Goal: Transaction & Acquisition: Purchase product/service

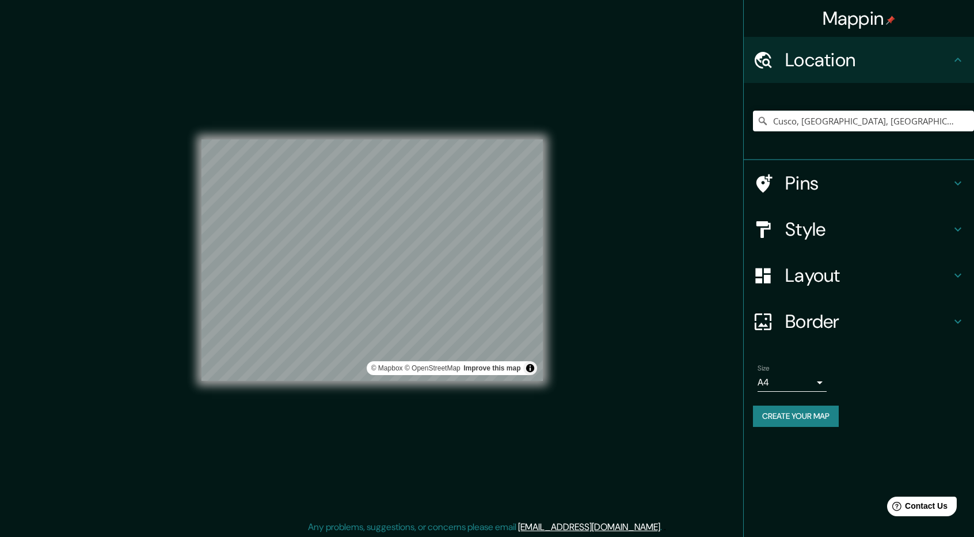
click at [949, 185] on h4 "Pins" at bounding box center [868, 183] width 166 height 23
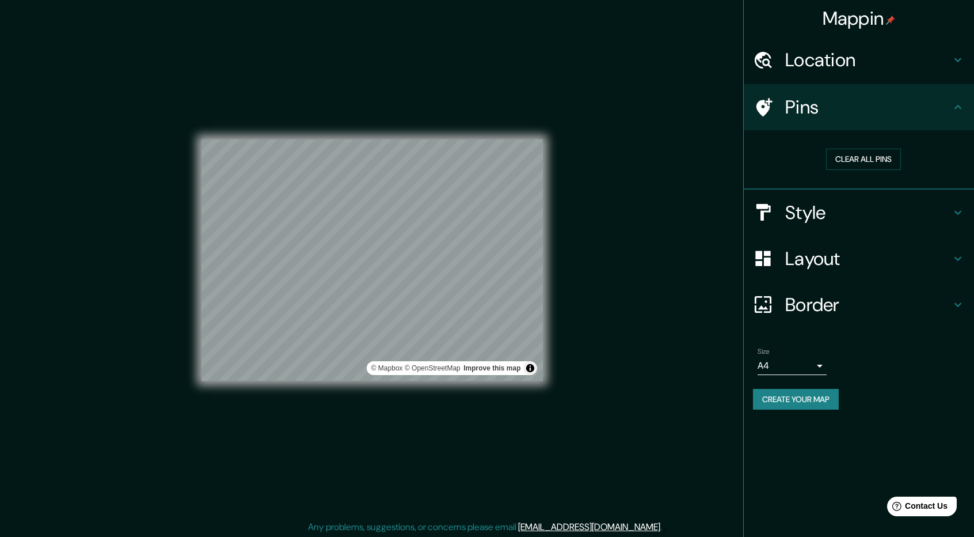
click at [949, 185] on div "Clear all pins" at bounding box center [859, 159] width 230 height 59
click at [952, 213] on icon at bounding box center [958, 213] width 14 height 14
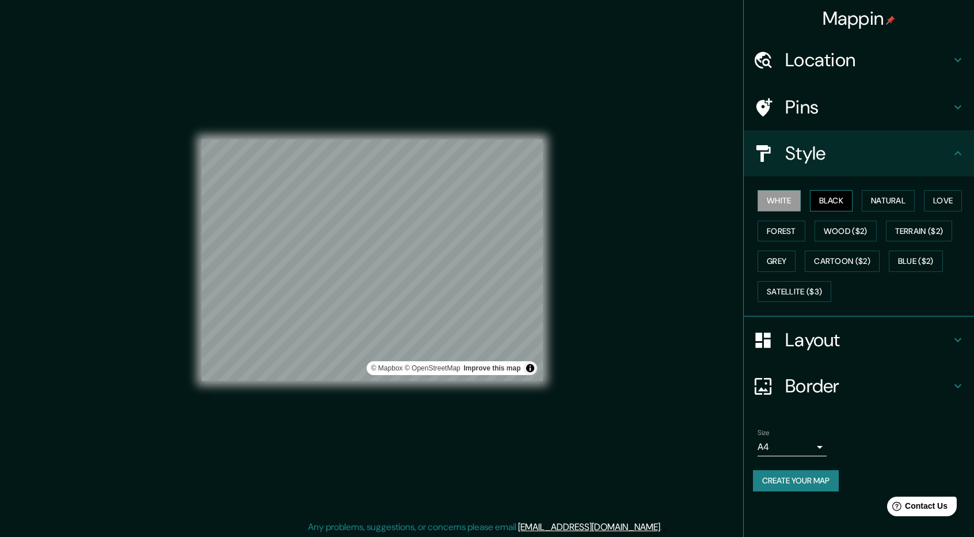
click at [840, 199] on button "Black" at bounding box center [831, 200] width 43 height 21
click at [893, 208] on button "Natural" at bounding box center [888, 200] width 53 height 21
click at [844, 197] on button "Black" at bounding box center [831, 200] width 43 height 21
click at [869, 196] on button "Natural" at bounding box center [888, 200] width 53 height 21
click at [930, 200] on button "Love" at bounding box center [943, 200] width 38 height 21
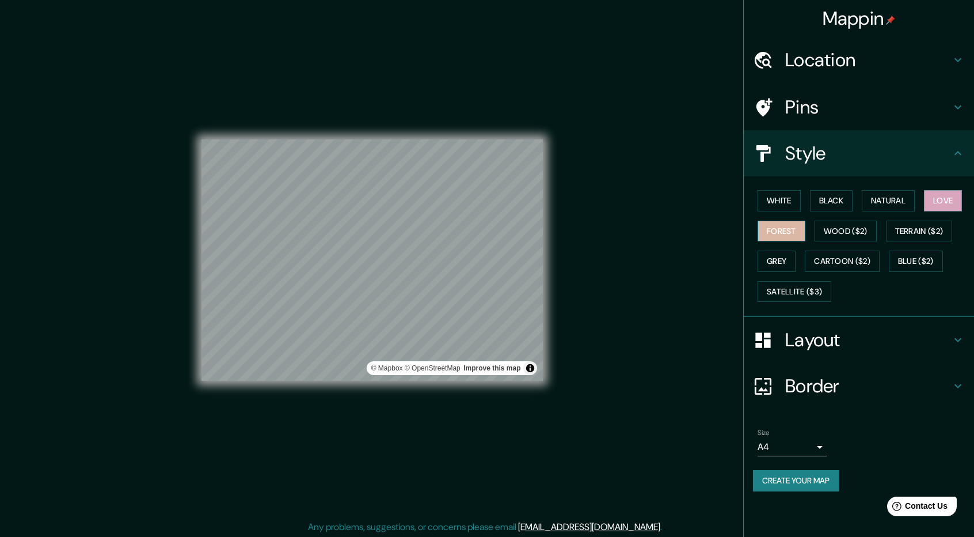
click at [800, 229] on button "Forest" at bounding box center [782, 230] width 48 height 21
click at [845, 231] on button "Wood ($2)" at bounding box center [846, 230] width 62 height 21
click at [930, 338] on h4 "Layout" at bounding box center [868, 339] width 166 height 23
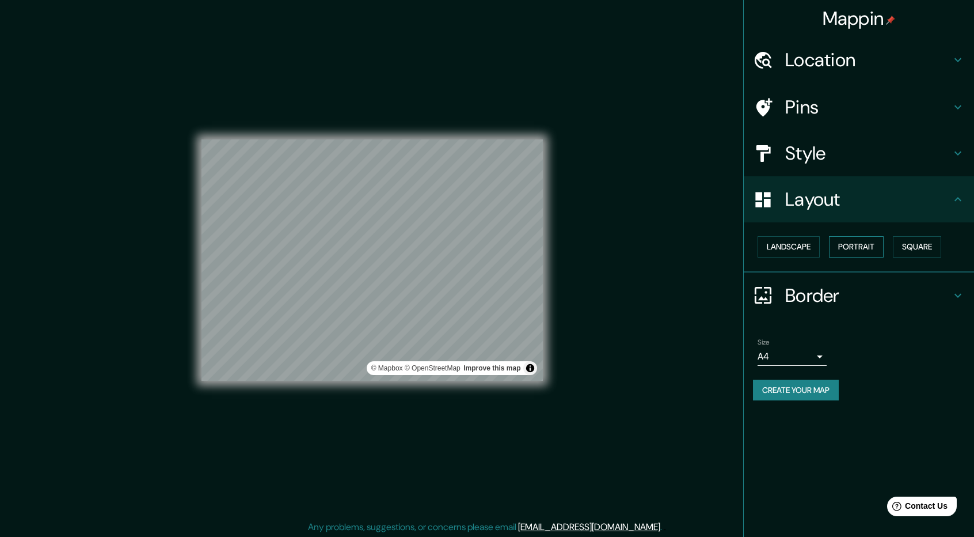
click at [871, 245] on button "Portrait" at bounding box center [856, 246] width 55 height 21
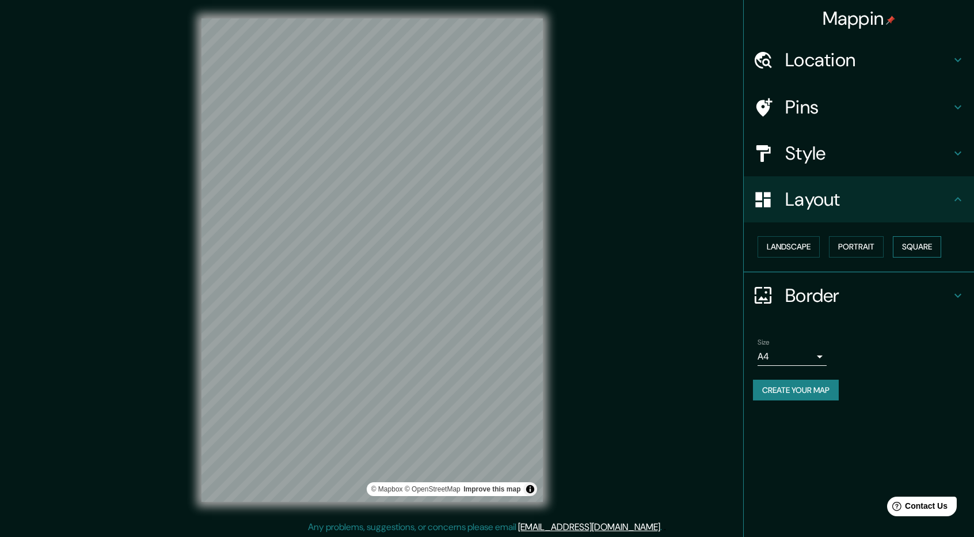
click at [915, 246] on button "Square" at bounding box center [917, 246] width 48 height 21
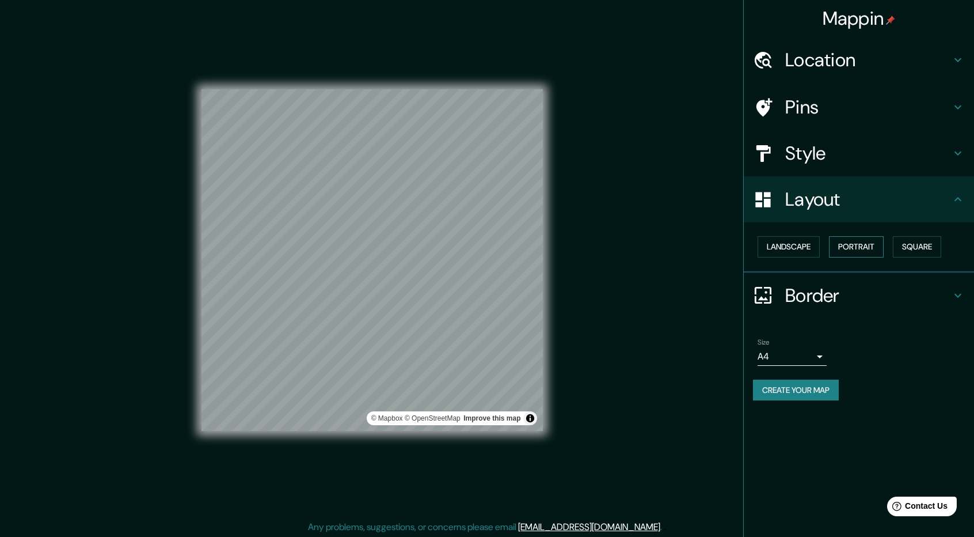
click at [849, 246] on button "Portrait" at bounding box center [856, 246] width 55 height 21
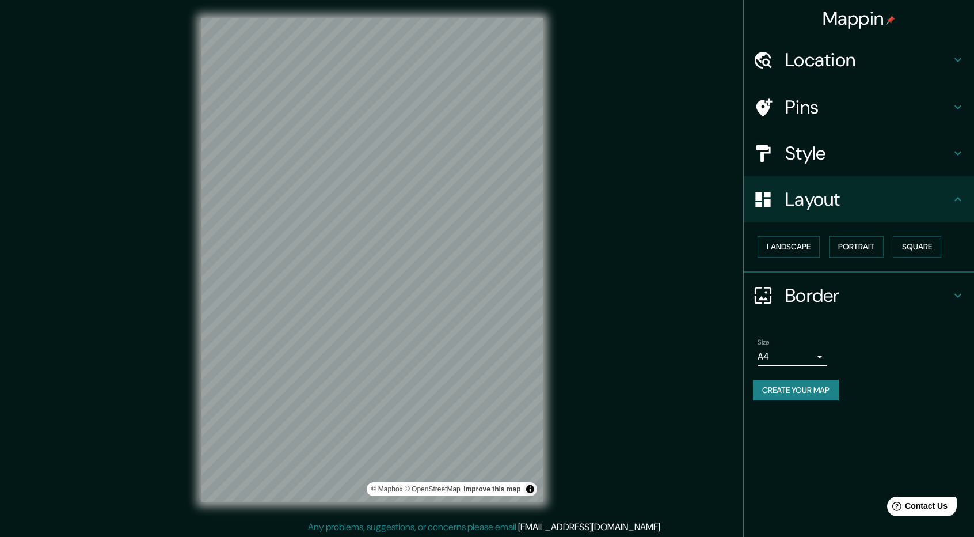
click at [954, 295] on icon at bounding box center [958, 295] width 14 height 14
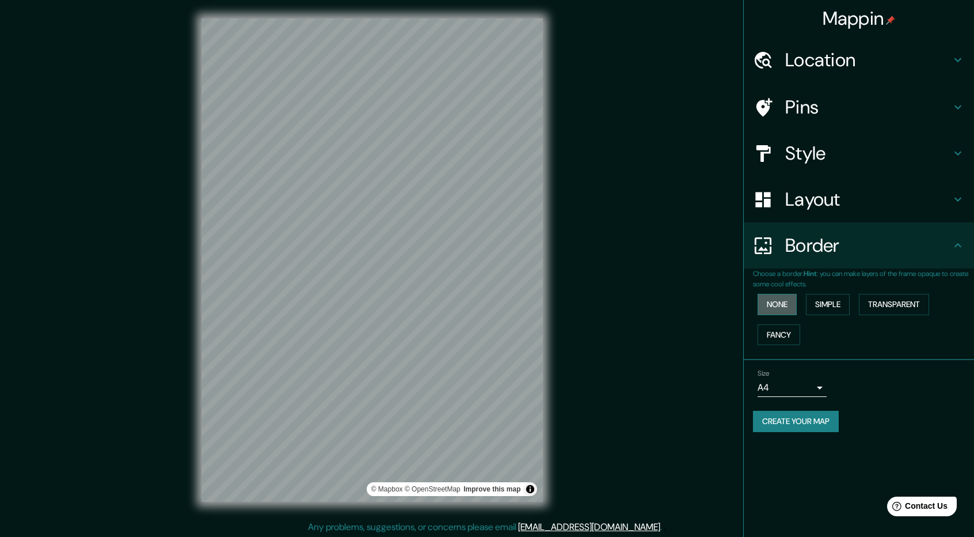
click at [786, 305] on button "None" at bounding box center [777, 304] width 39 height 21
click at [828, 304] on button "Simple" at bounding box center [828, 304] width 44 height 21
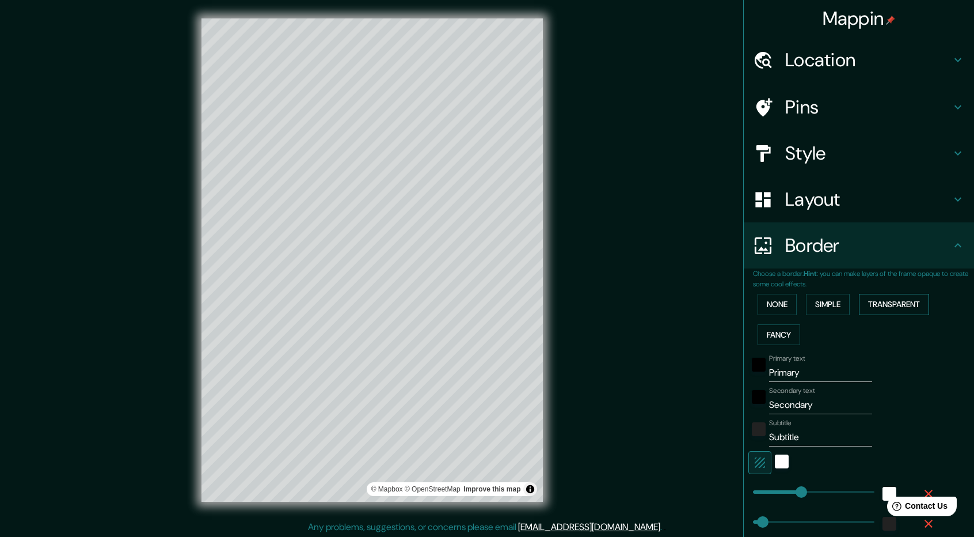
click at [894, 306] on button "Transparent" at bounding box center [894, 304] width 70 height 21
click at [777, 331] on button "Fancy" at bounding box center [779, 334] width 43 height 21
click at [779, 306] on button "None" at bounding box center [777, 304] width 39 height 21
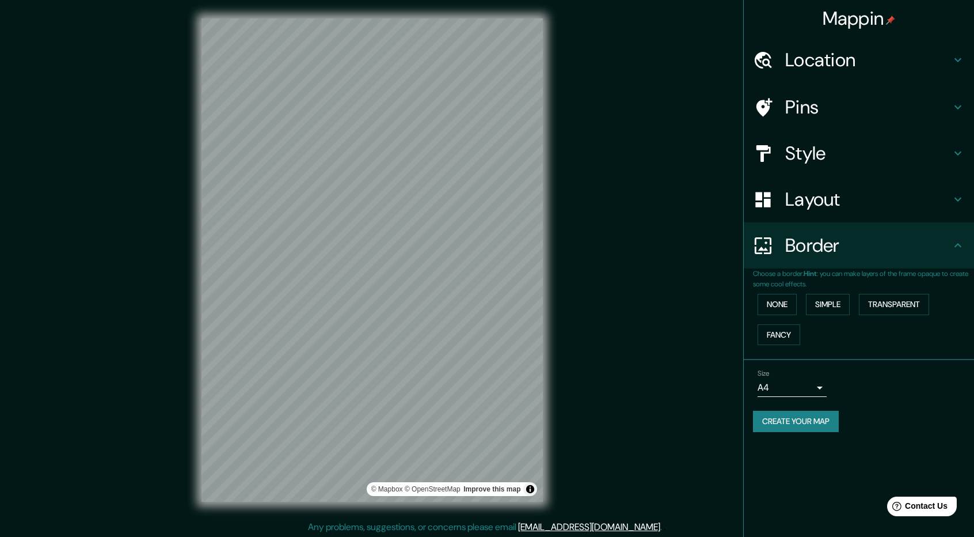
click at [821, 389] on body "Mappin Location [GEOGRAPHIC_DATA], [GEOGRAPHIC_DATA], [GEOGRAPHIC_DATA] [GEOGRA…" at bounding box center [487, 268] width 974 height 537
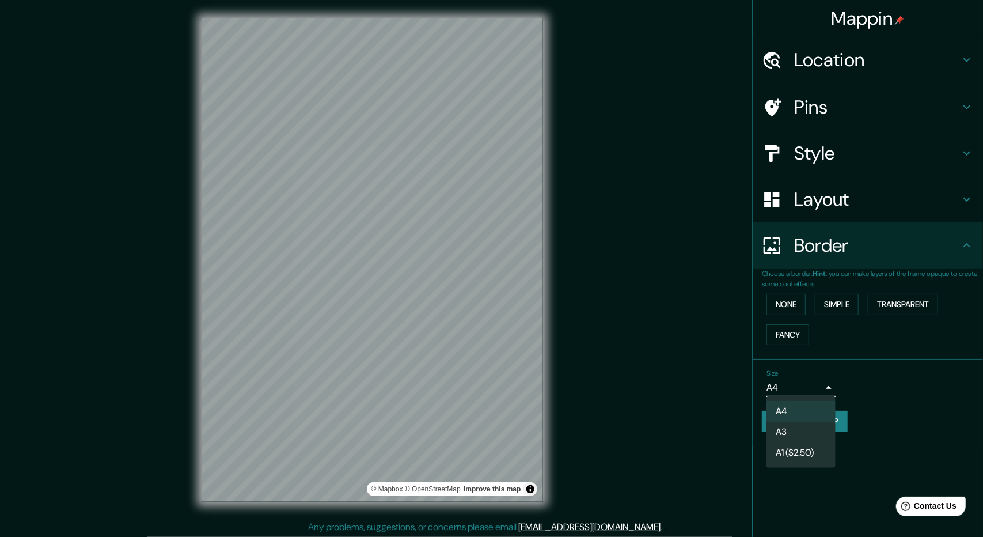
click at [798, 429] on li "A3" at bounding box center [800, 431] width 69 height 21
click at [820, 390] on body "Mappin Location [GEOGRAPHIC_DATA], [GEOGRAPHIC_DATA], [GEOGRAPHIC_DATA] [GEOGRA…" at bounding box center [491, 268] width 983 height 537
click at [784, 410] on li "A4" at bounding box center [800, 411] width 69 height 21
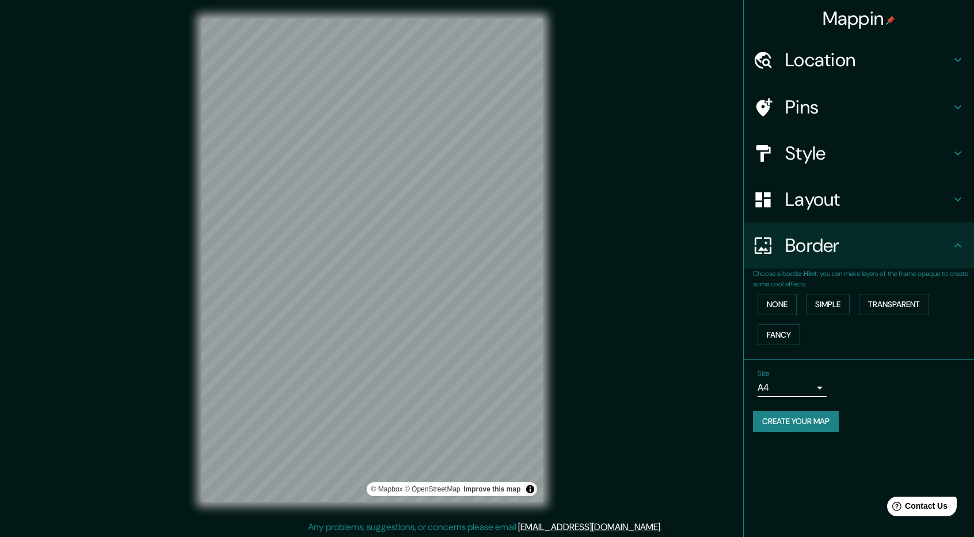
click at [889, 64] on h4 "Location" at bounding box center [868, 59] width 166 height 23
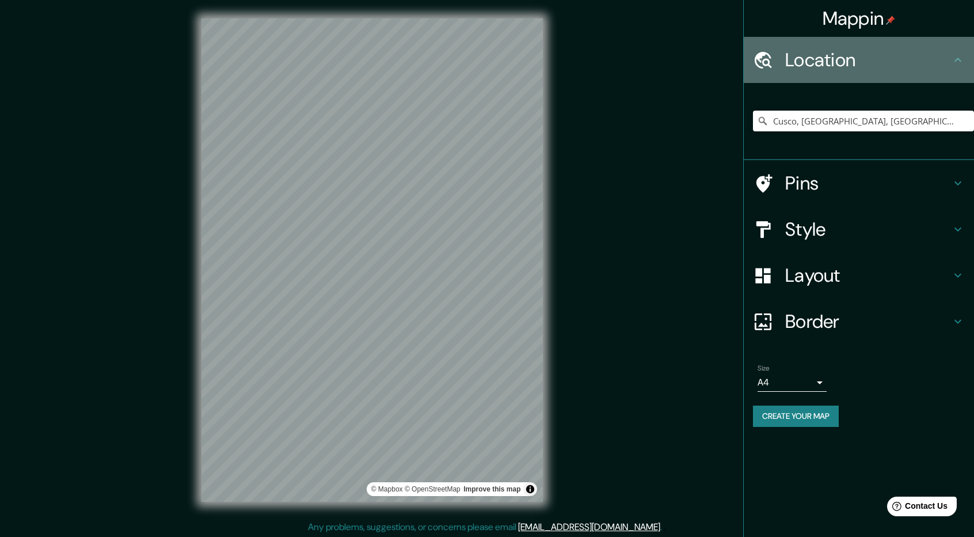
click at [889, 64] on h4 "Location" at bounding box center [868, 59] width 166 height 23
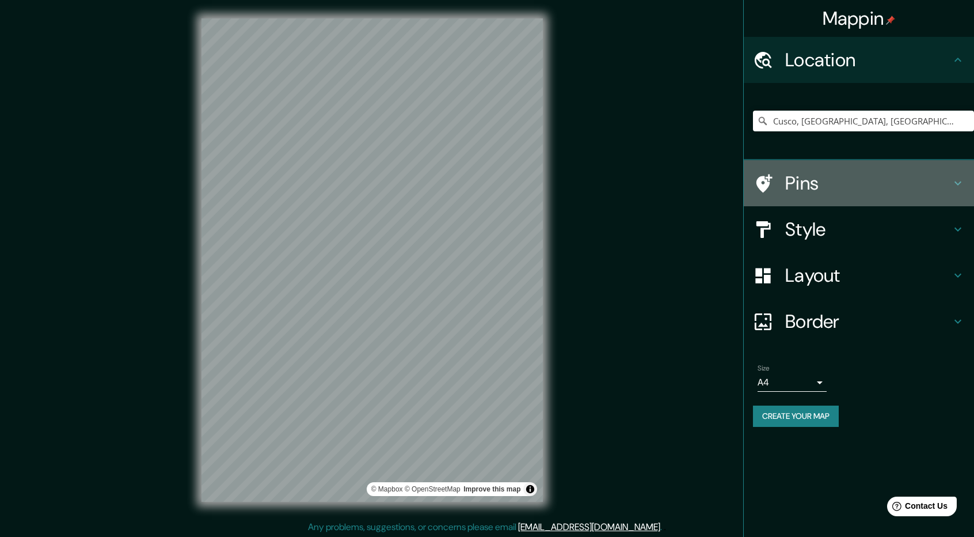
click at [889, 177] on h4 "Pins" at bounding box center [868, 183] width 166 height 23
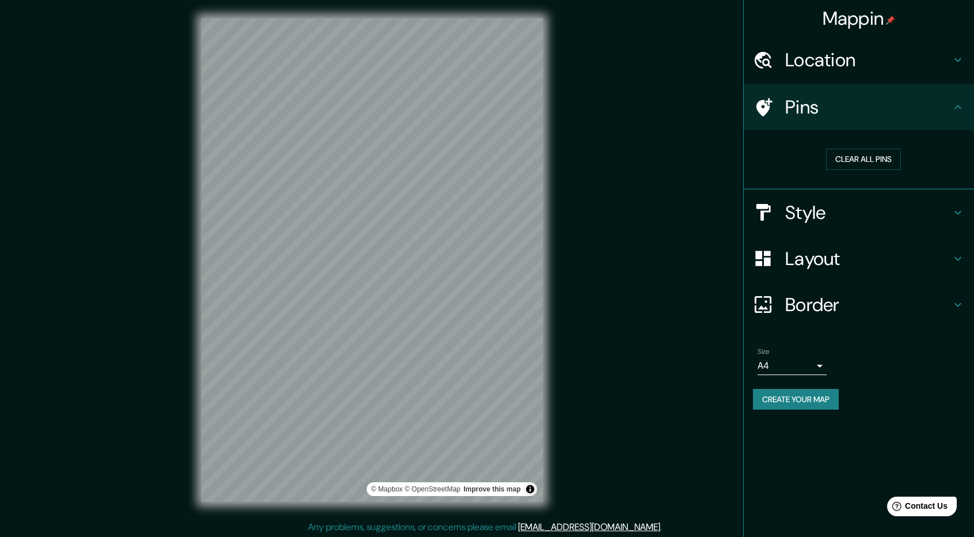
click at [877, 220] on h4 "Style" at bounding box center [868, 212] width 166 height 23
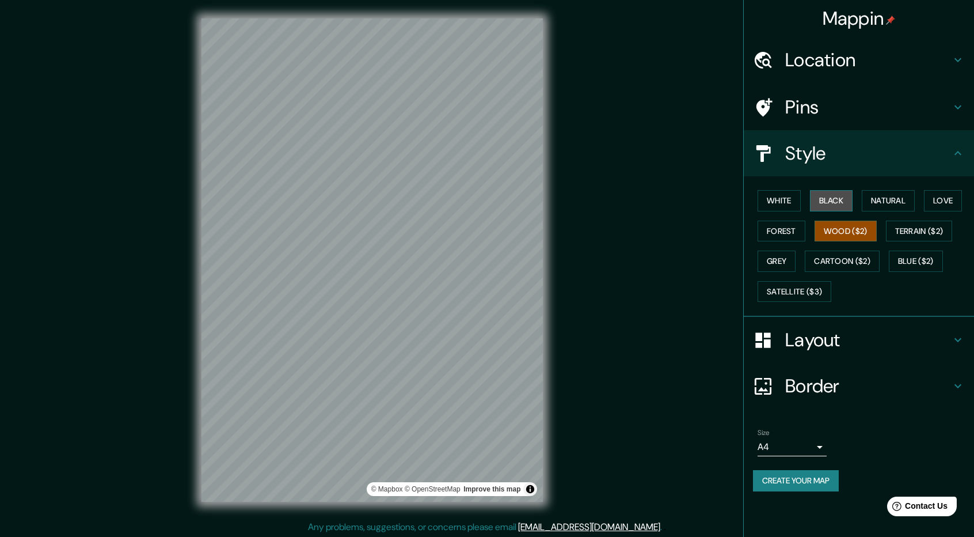
click at [840, 200] on button "Black" at bounding box center [831, 200] width 43 height 21
click at [792, 197] on button "White" at bounding box center [779, 200] width 43 height 21
click at [821, 197] on button "Black" at bounding box center [831, 200] width 43 height 21
click at [875, 203] on button "Natural" at bounding box center [888, 200] width 53 height 21
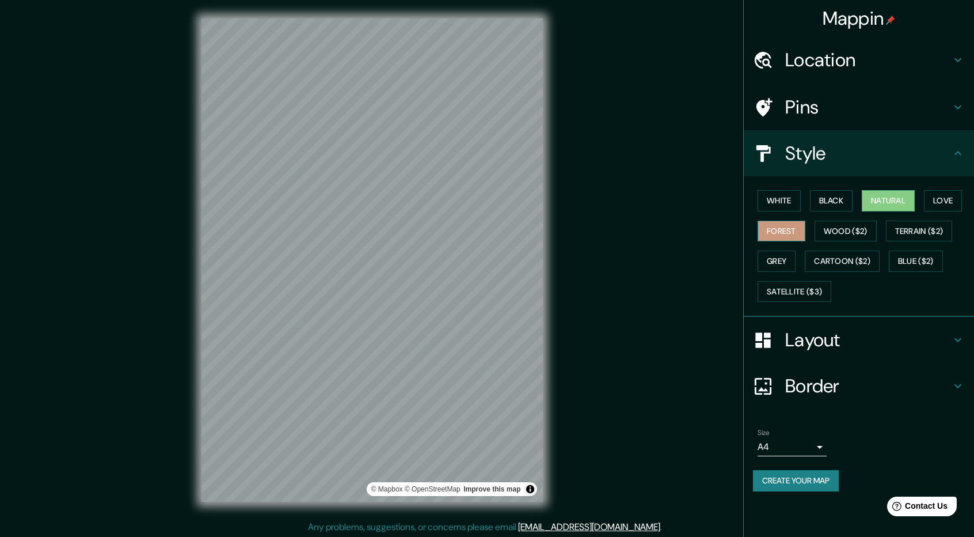
click at [794, 233] on button "Forest" at bounding box center [782, 230] width 48 height 21
click at [794, 255] on button "Grey" at bounding box center [777, 260] width 38 height 21
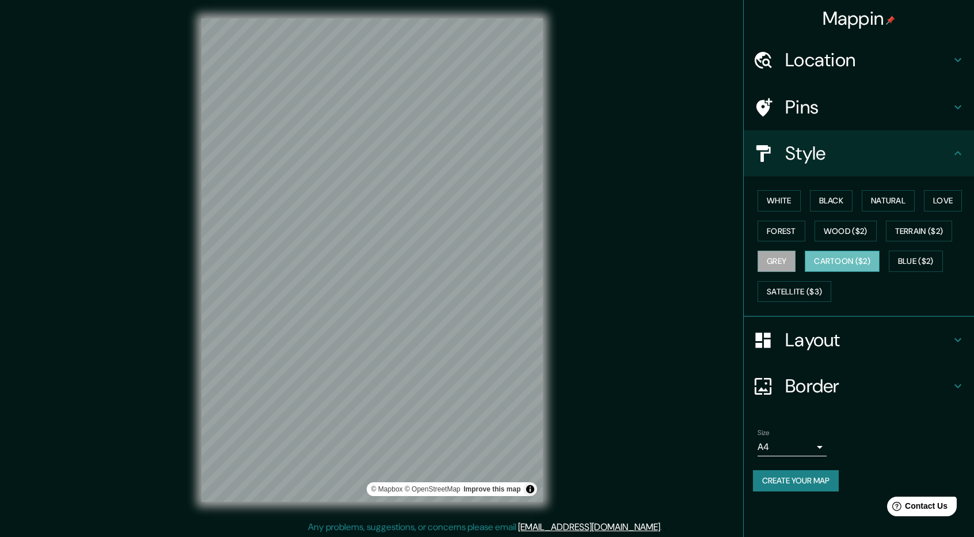
click at [832, 258] on button "Cartoon ($2)" at bounding box center [842, 260] width 75 height 21
click at [900, 258] on button "Blue ($2)" at bounding box center [916, 260] width 54 height 21
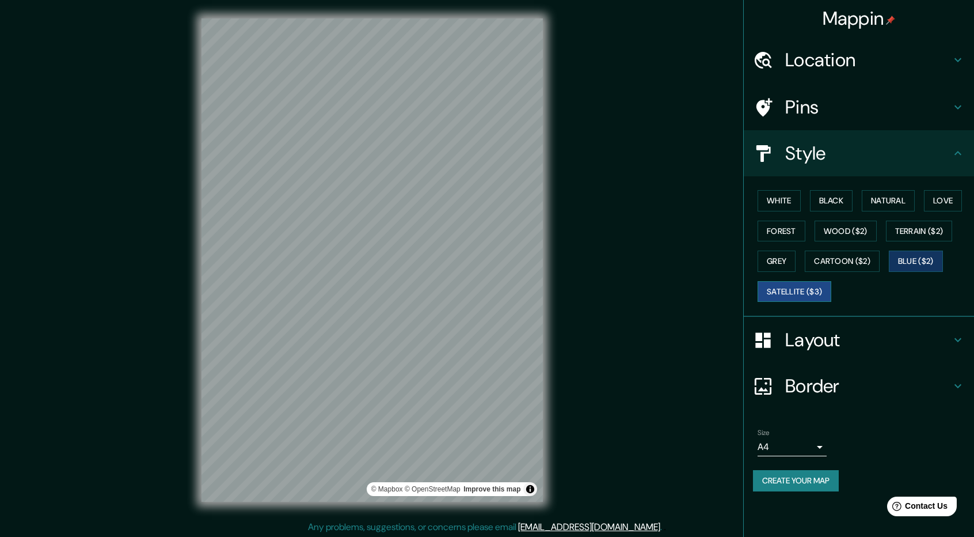
click at [787, 293] on button "Satellite ($3)" at bounding box center [795, 291] width 74 height 21
click at [957, 117] on div "Pins" at bounding box center [859, 107] width 230 height 46
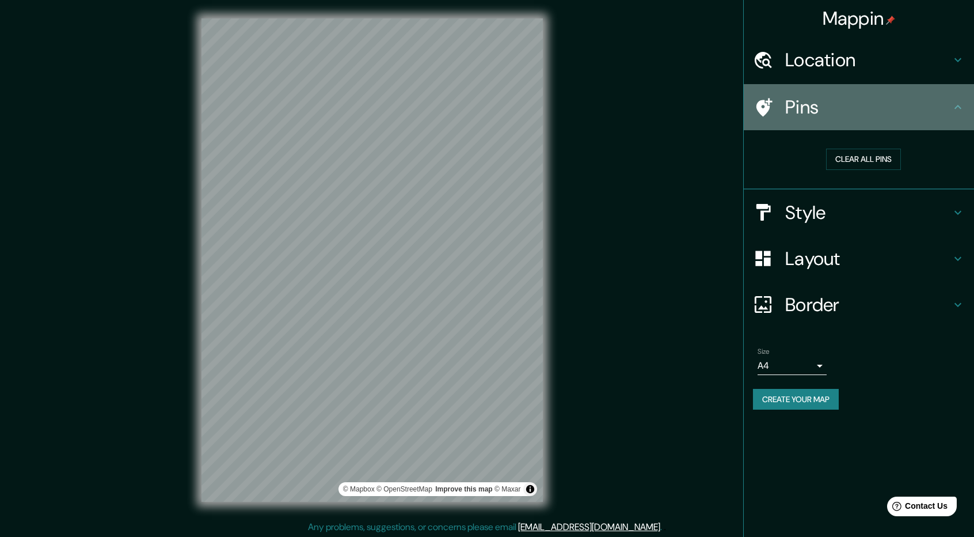
click at [956, 109] on icon at bounding box center [958, 107] width 14 height 14
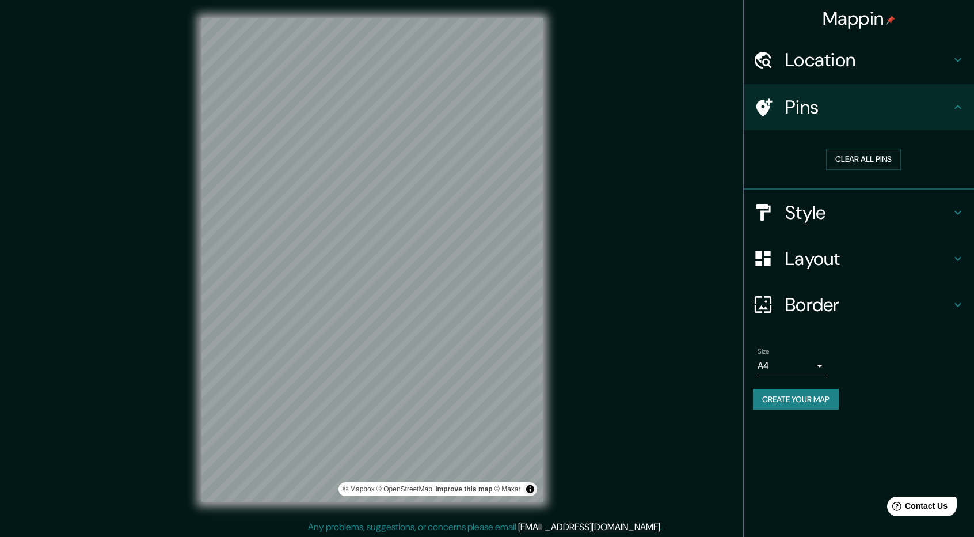
click at [960, 210] on icon at bounding box center [957, 212] width 7 height 4
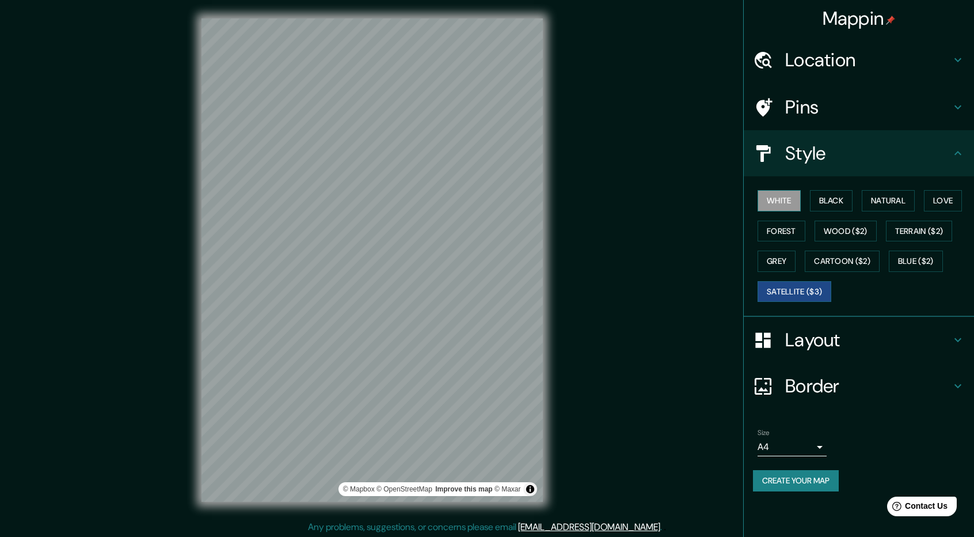
click at [786, 201] on button "White" at bounding box center [779, 200] width 43 height 21
click at [832, 189] on div "White Black Natural Love Forest Wood ($2) Terrain ($2) Grey Cartoon ($2) Blue (…" at bounding box center [863, 245] width 221 height 121
click at [832, 196] on button "Black" at bounding box center [831, 200] width 43 height 21
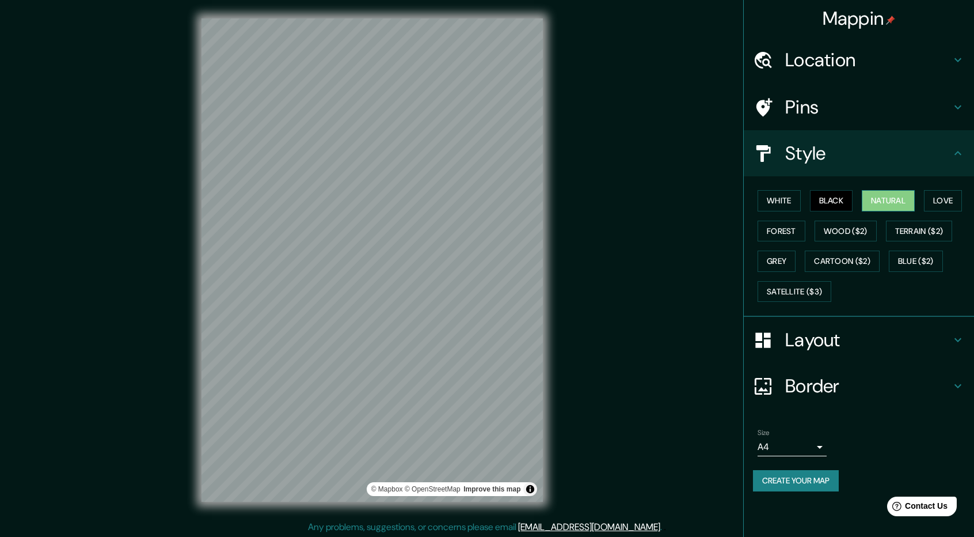
click at [877, 203] on button "Natural" at bounding box center [888, 200] width 53 height 21
click at [935, 194] on button "Love" at bounding box center [943, 200] width 38 height 21
click at [783, 235] on button "Forest" at bounding box center [782, 230] width 48 height 21
click at [843, 238] on button "Wood ($2)" at bounding box center [846, 230] width 62 height 21
click at [786, 231] on button "Forest" at bounding box center [782, 230] width 48 height 21
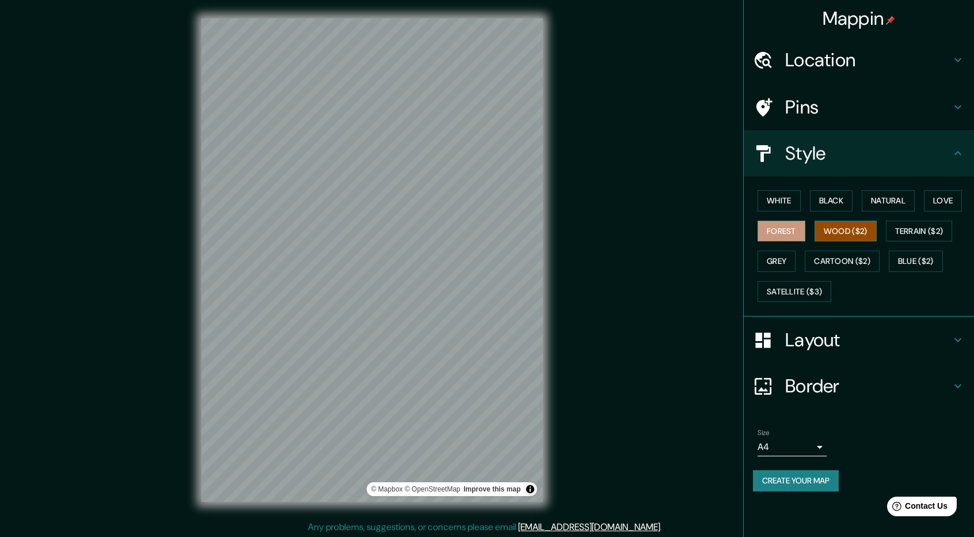
click at [836, 233] on button "Wood ($2)" at bounding box center [846, 230] width 62 height 21
click at [933, 229] on button "Terrain ($2)" at bounding box center [919, 230] width 67 height 21
click at [847, 233] on button "Wood ($2)" at bounding box center [846, 230] width 62 height 21
click at [927, 231] on button "Terrain ($2)" at bounding box center [919, 230] width 67 height 21
click at [780, 259] on button "Grey" at bounding box center [777, 260] width 38 height 21
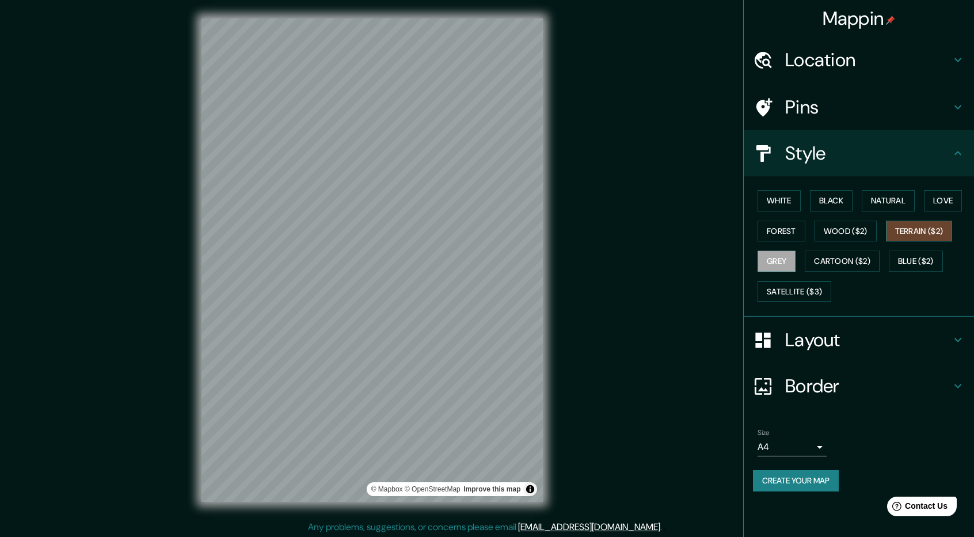
click at [915, 232] on button "Terrain ($2)" at bounding box center [919, 230] width 67 height 21
click at [789, 262] on button "Grey" at bounding box center [777, 260] width 38 height 21
click at [820, 256] on button "Cartoon ($2)" at bounding box center [842, 260] width 75 height 21
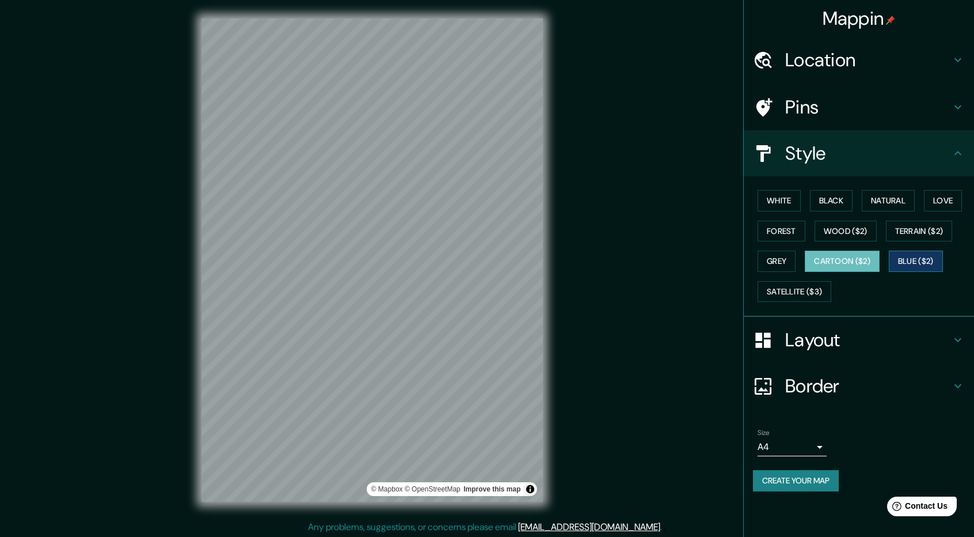
click at [922, 265] on button "Blue ($2)" at bounding box center [916, 260] width 54 height 21
click at [815, 283] on button "Satellite ($3)" at bounding box center [795, 291] width 74 height 21
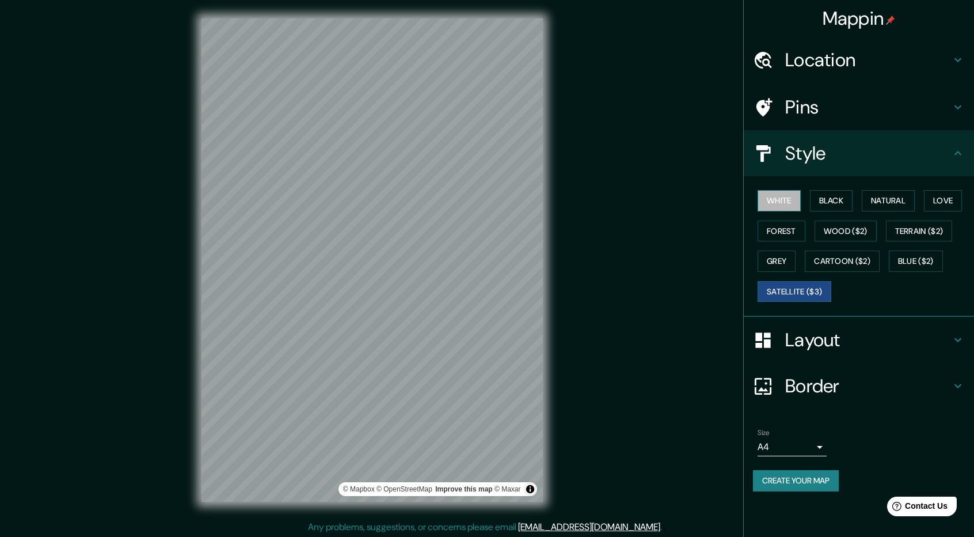
click at [774, 194] on button "White" at bounding box center [779, 200] width 43 height 21
click at [828, 202] on button "Black" at bounding box center [831, 200] width 43 height 21
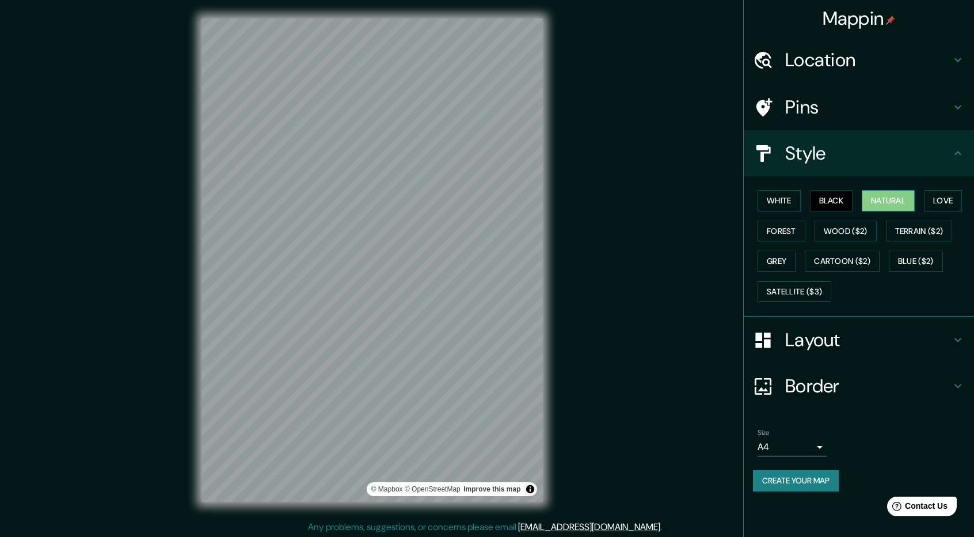
click at [891, 209] on button "Natural" at bounding box center [888, 200] width 53 height 21
